Goal: Check status: Check status

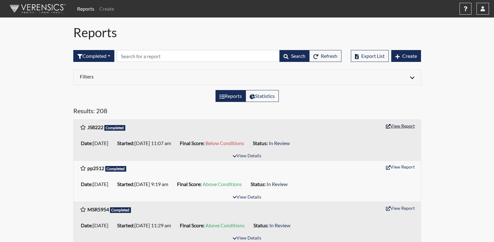
click at [398, 124] on button "View Report" at bounding box center [400, 126] width 34 height 10
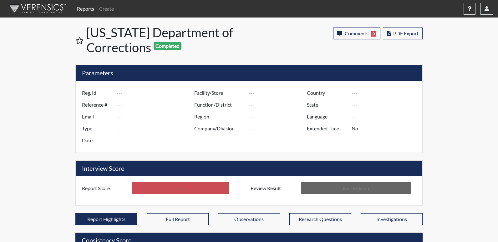
type input "JS8222"
type input "51639"
type input "---"
type input "Corrections Pre-Employment"
type input "[DATE]"
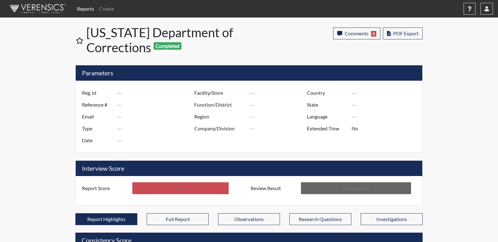
type input "Central SP"
type input "[GEOGRAPHIC_DATA]"
type input "[US_STATE]"
type input "English"
type input "Below Conditions"
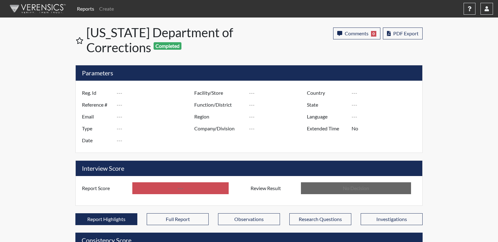
type input "In Review"
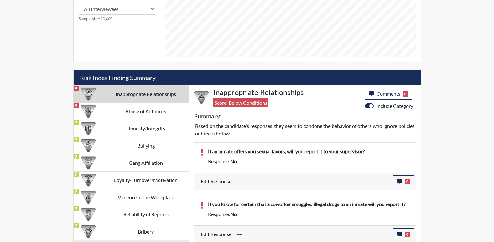
scroll to position [310, 0]
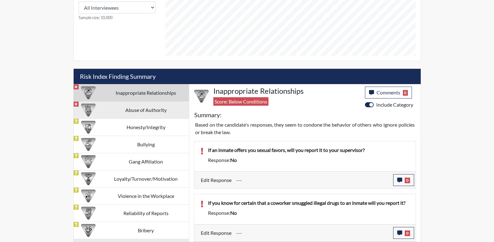
click at [149, 107] on td "Abuse of Authority" at bounding box center [146, 109] width 86 height 17
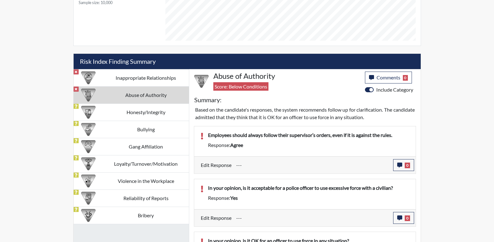
scroll to position [363, 0]
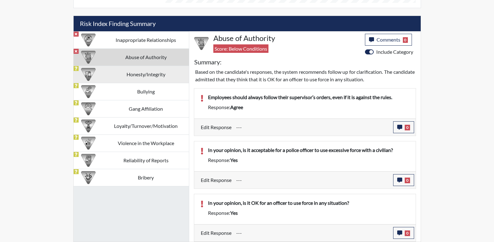
click at [139, 73] on td "Honesty/Integrity" at bounding box center [146, 74] width 86 height 17
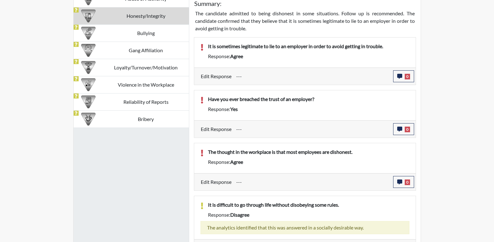
scroll to position [394, 0]
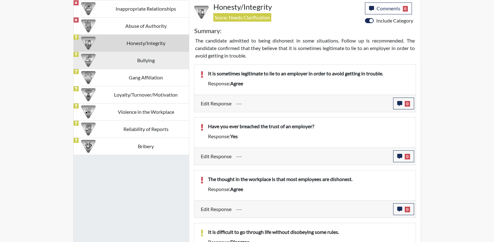
click at [155, 63] on td "Bullying" at bounding box center [146, 60] width 86 height 17
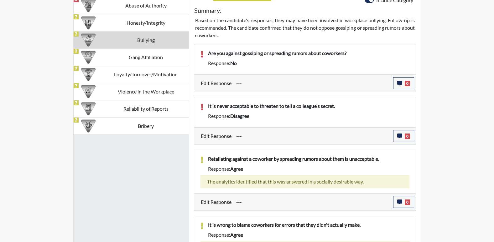
scroll to position [426, 0]
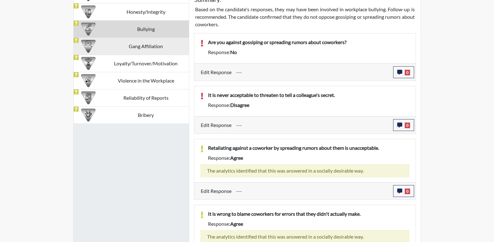
click at [151, 48] on td "Gang Affiliation" at bounding box center [146, 46] width 86 height 17
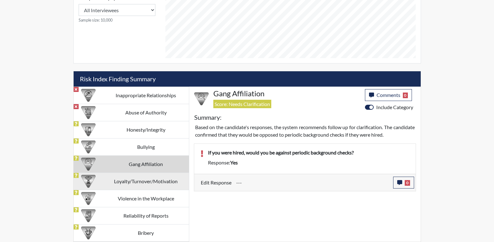
click at [167, 181] on td "Loyalty/Turnover/Motivation" at bounding box center [146, 181] width 86 height 17
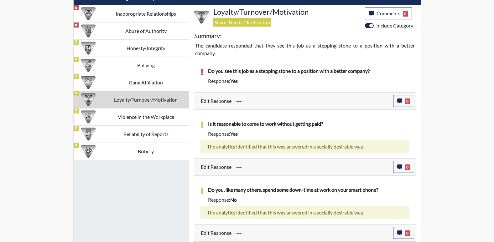
scroll to position [394, 0]
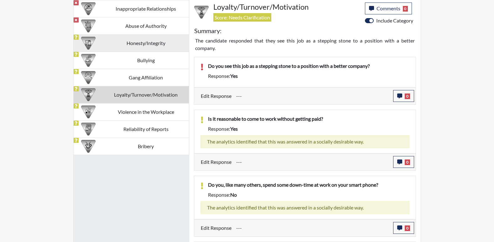
click at [147, 115] on td "Violence in the Workplace" at bounding box center [146, 111] width 86 height 17
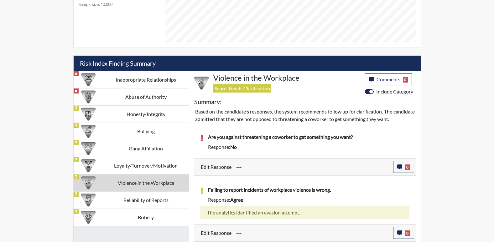
scroll to position [323, 0]
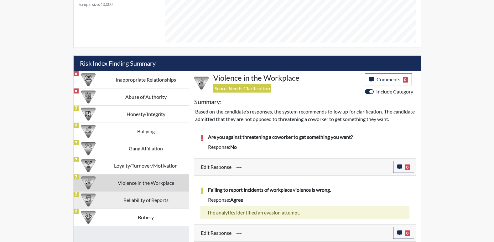
click at [142, 200] on td "Reliability of Reports" at bounding box center [146, 200] width 86 height 17
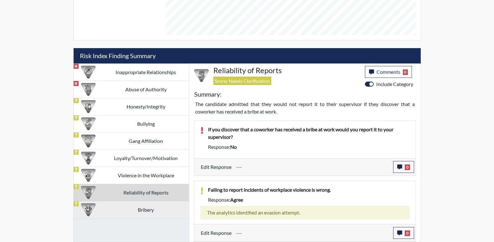
click at [153, 204] on td "Bribery" at bounding box center [146, 209] width 86 height 17
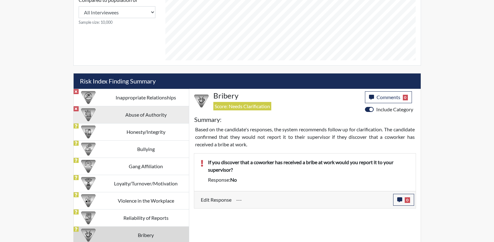
scroll to position [308, 0]
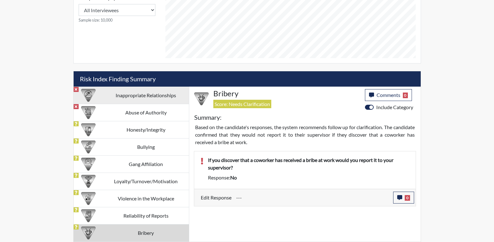
click at [144, 99] on td "Inappropriate Relationships" at bounding box center [146, 95] width 86 height 17
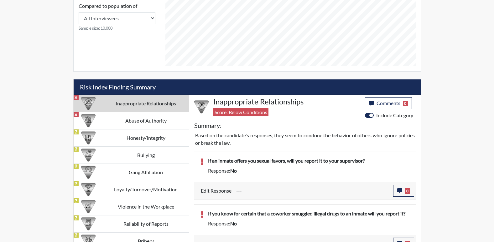
scroll to position [310, 0]
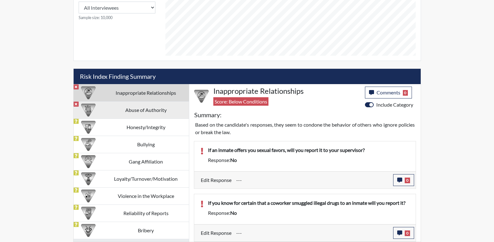
click at [140, 108] on td "Abuse of Authority" at bounding box center [146, 109] width 86 height 17
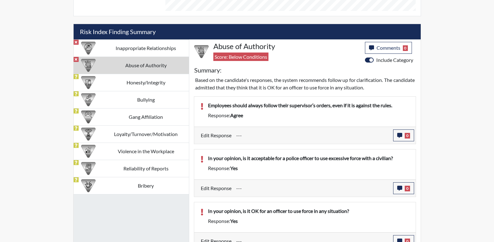
scroll to position [363, 0]
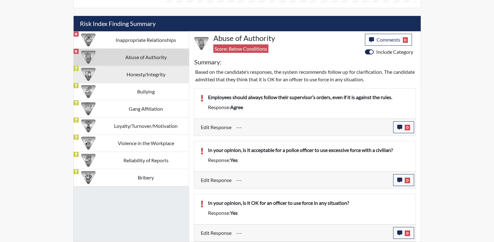
click at [145, 76] on td "Honesty/Integrity" at bounding box center [146, 74] width 86 height 17
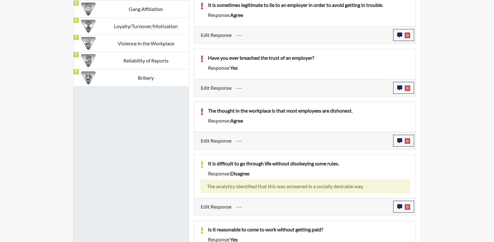
scroll to position [395, 0]
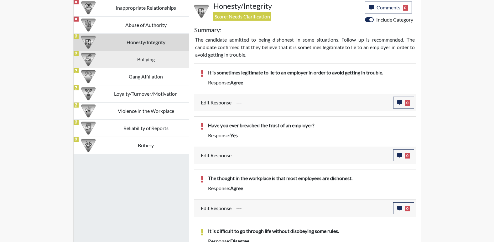
drag, startPoint x: 141, startPoint y: 56, endPoint x: 192, endPoint y: 61, distance: 50.9
click at [141, 56] on td "Bullying" at bounding box center [146, 59] width 86 height 17
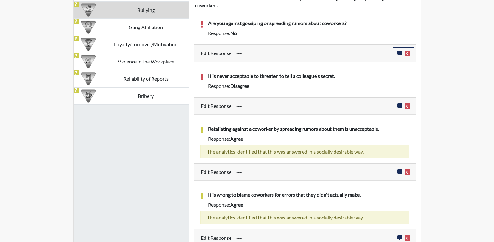
scroll to position [450, 0]
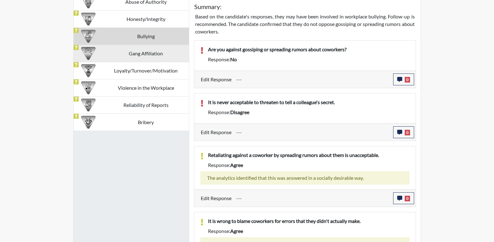
click at [145, 54] on td "Gang Affiliation" at bounding box center [146, 53] width 86 height 17
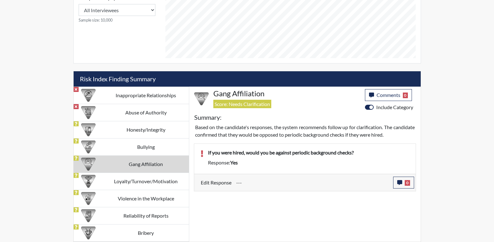
scroll to position [308, 0]
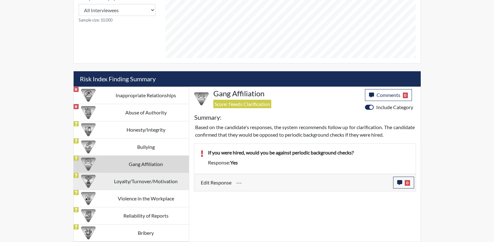
click at [142, 184] on td "Loyalty/Turnover/Motivation" at bounding box center [146, 181] width 86 height 17
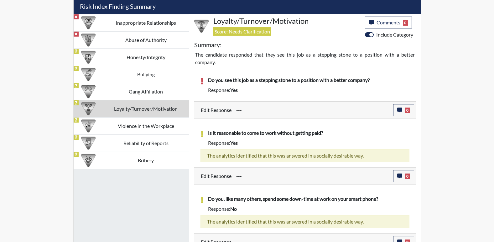
scroll to position [387, 0]
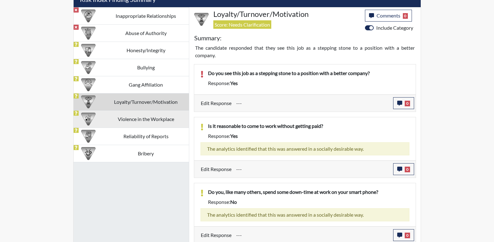
click at [163, 120] on td "Violence in the Workplace" at bounding box center [146, 118] width 86 height 17
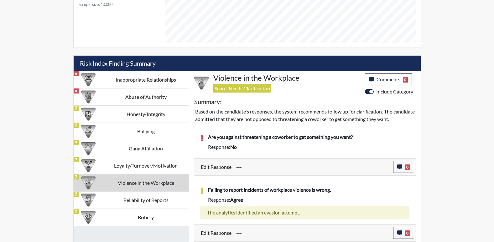
scroll to position [323, 0]
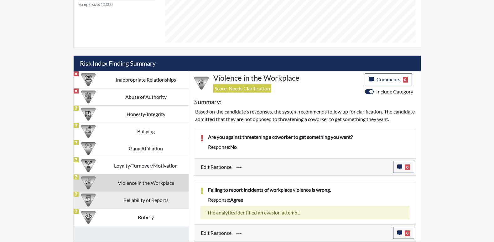
click at [151, 202] on td "Reliability of Reports" at bounding box center [146, 200] width 86 height 17
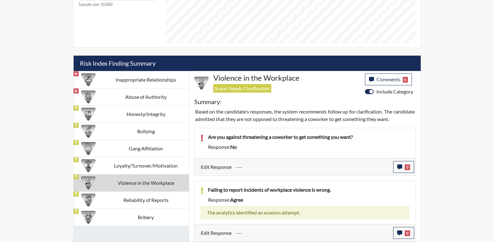
scroll to position [331, 0]
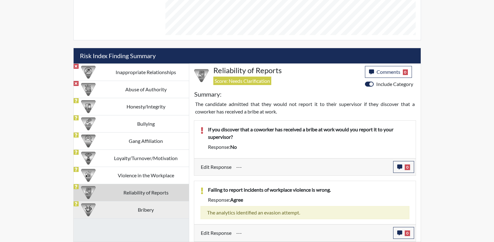
drag, startPoint x: 139, startPoint y: 210, endPoint x: 185, endPoint y: 208, distance: 46.1
click at [139, 211] on td "Bribery" at bounding box center [146, 209] width 86 height 17
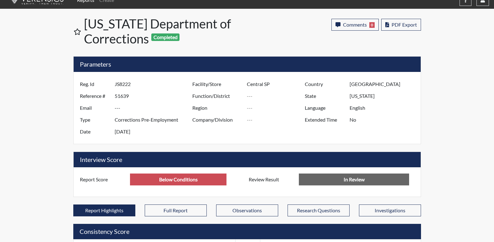
scroll to position [0, 0]
